Goal: Information Seeking & Learning: Learn about a topic

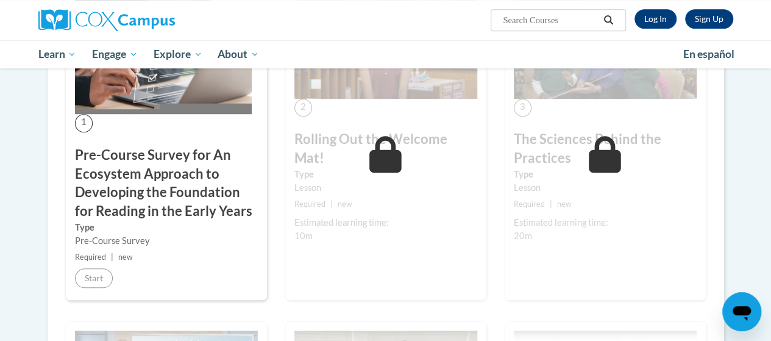
scroll to position [382, 0]
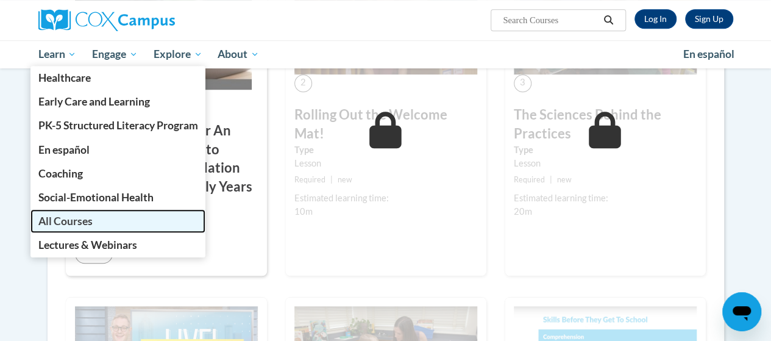
click at [69, 221] on span "All Courses" at bounding box center [65, 221] width 54 height 13
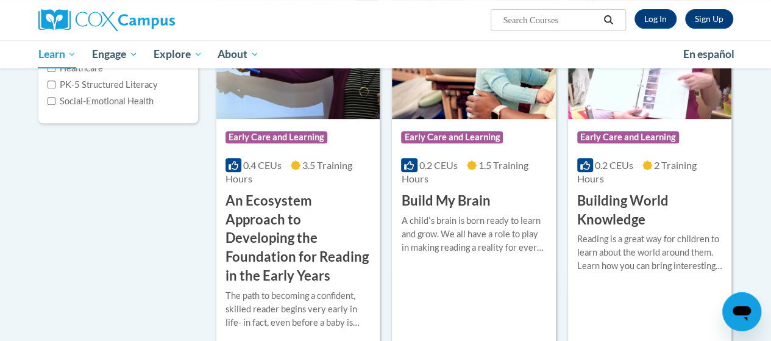
scroll to position [227, 0]
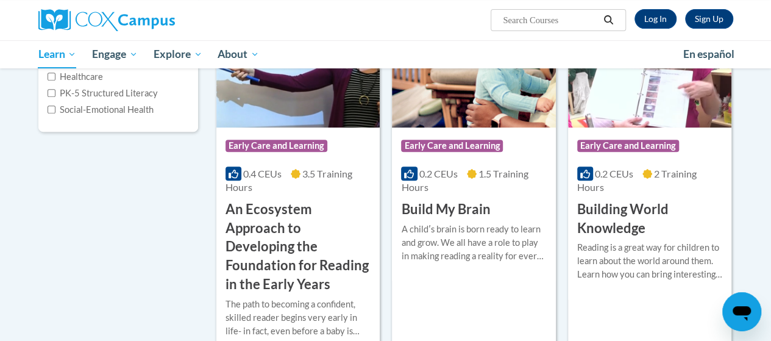
click at [282, 145] on span "Early Care and Learning" at bounding box center [277, 146] width 102 height 12
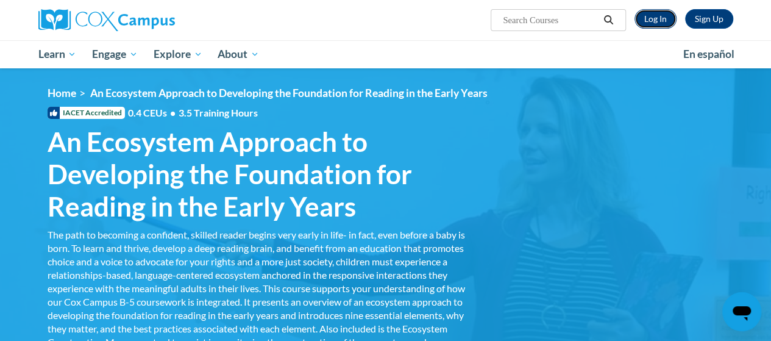
click at [650, 19] on link "Log In" at bounding box center [656, 19] width 42 height 20
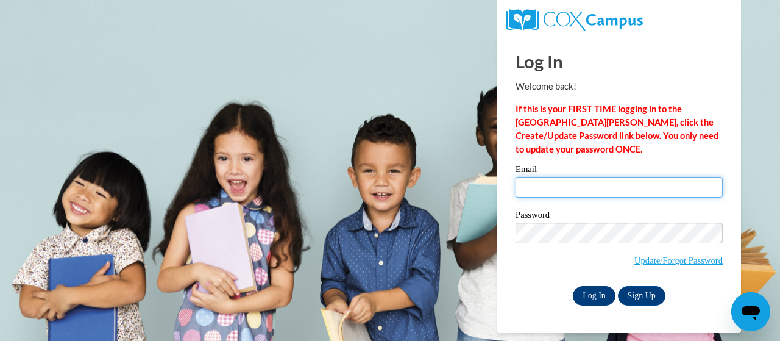
type input "marquiliastinson@yahoo.com"
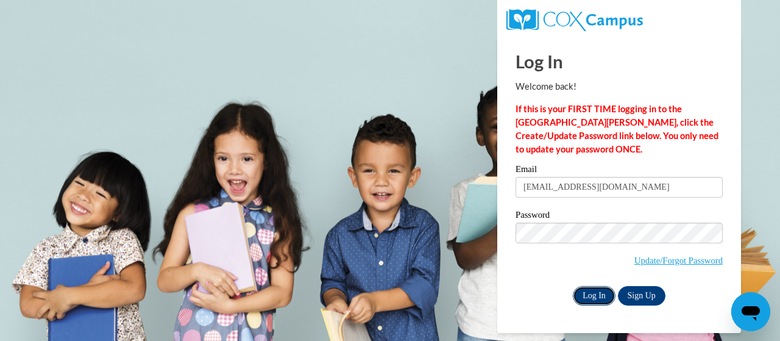
click at [594, 298] on input "Log In" at bounding box center [594, 296] width 43 height 20
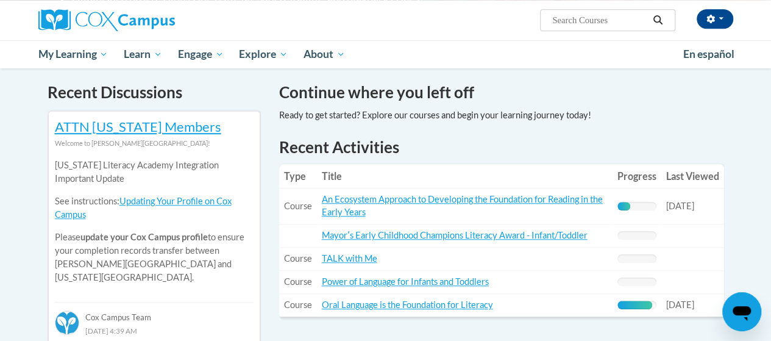
scroll to position [390, 0]
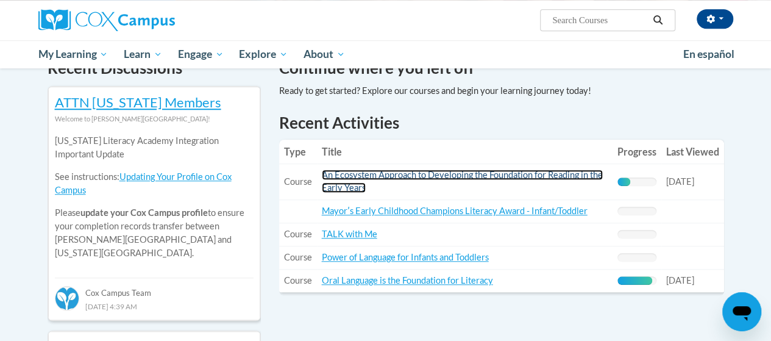
click at [543, 172] on link "An Ecosystem Approach to Developing the Foundation for Reading in the Early Yea…" at bounding box center [462, 180] width 281 height 23
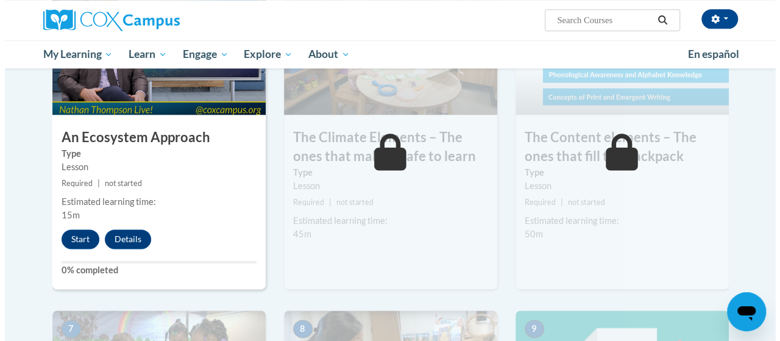
scroll to position [731, 0]
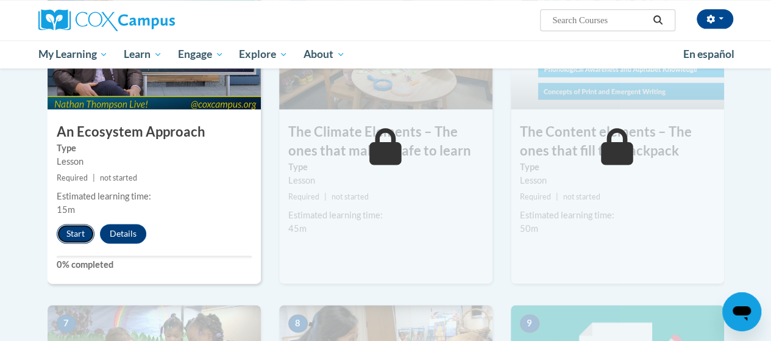
click at [76, 232] on button "Start" at bounding box center [76, 234] width 38 height 20
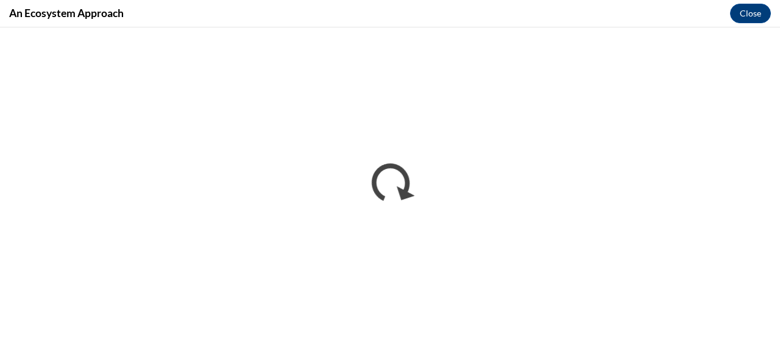
scroll to position [0, 0]
